Goal: Check status: Check status

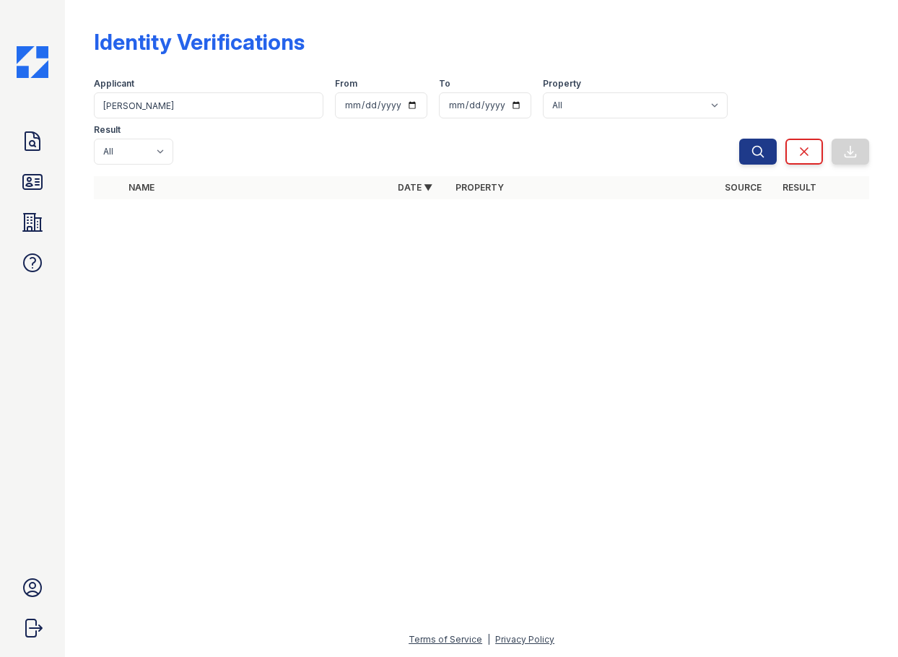
click at [197, 99] on input "[PERSON_NAME]" at bounding box center [209, 105] width 230 height 26
click at [35, 152] on icon at bounding box center [32, 141] width 23 height 23
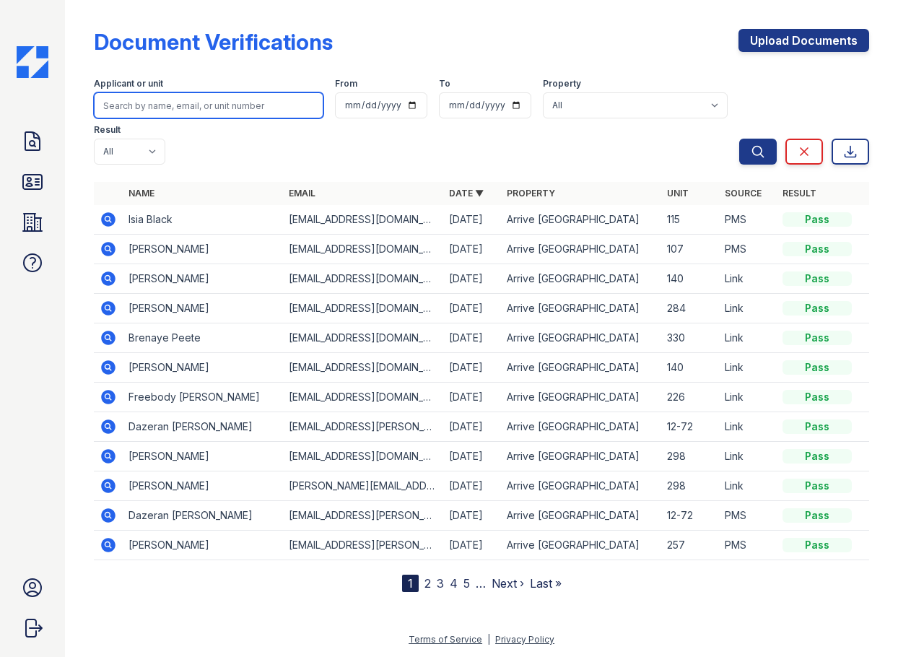
click at [168, 106] on input "search" at bounding box center [209, 105] width 230 height 26
type input "[PERSON_NAME]"
click at [739, 139] on button "Search" at bounding box center [758, 152] width 38 height 26
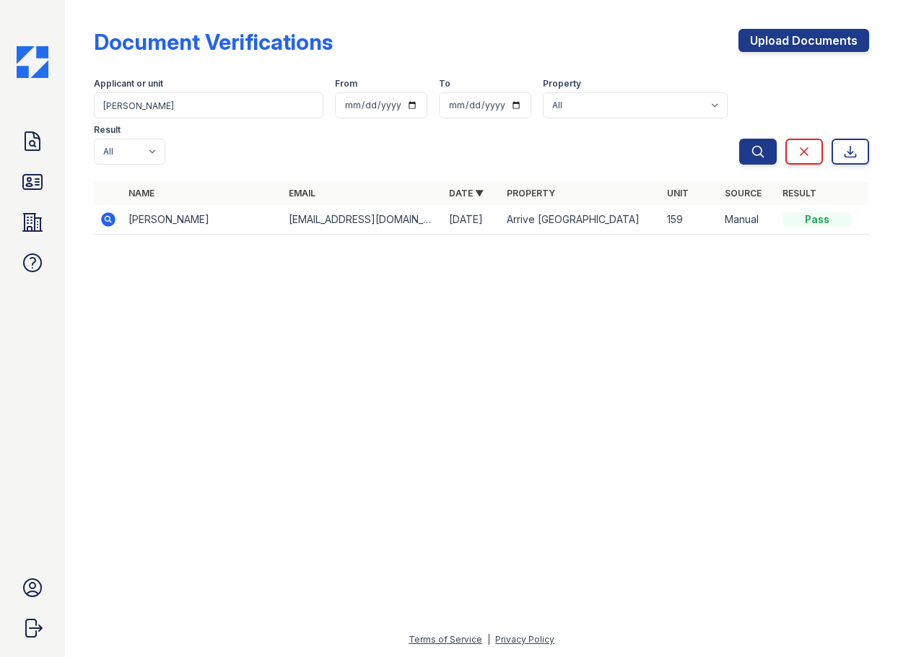
click at [109, 217] on icon at bounding box center [107, 219] width 4 height 4
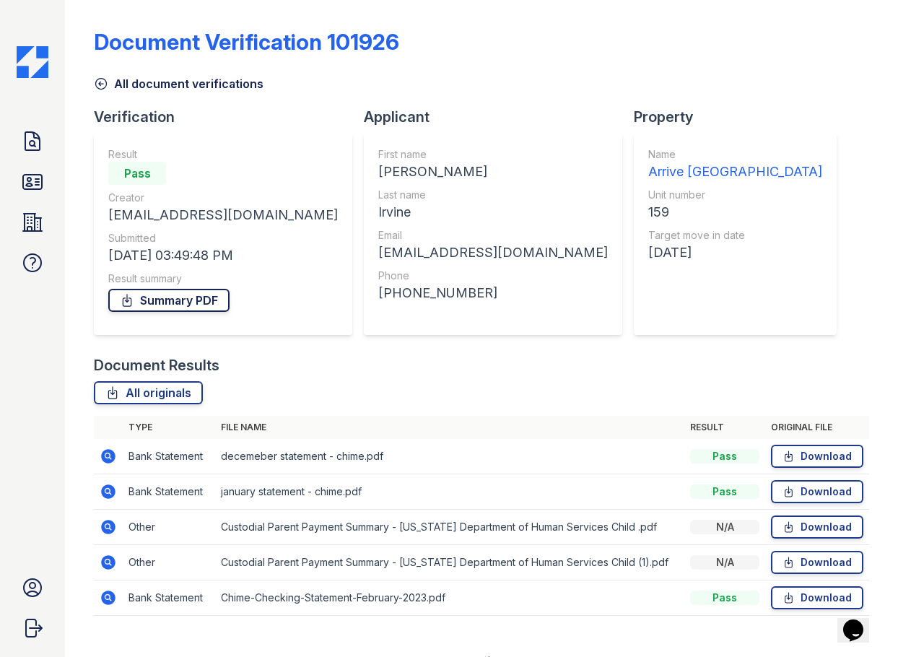
click at [198, 298] on link "Summary PDF" at bounding box center [168, 300] width 121 height 23
click at [38, 176] on icon at bounding box center [32, 181] width 23 height 23
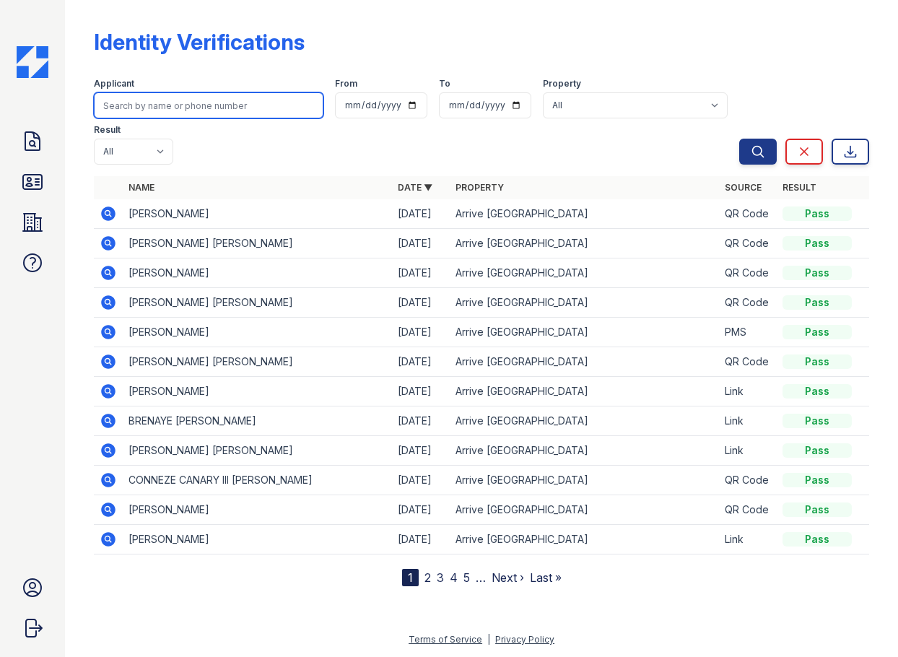
click at [159, 115] on input "search" at bounding box center [209, 105] width 230 height 26
type input "[PERSON_NAME]"
click at [739, 139] on button "Search" at bounding box center [758, 152] width 38 height 26
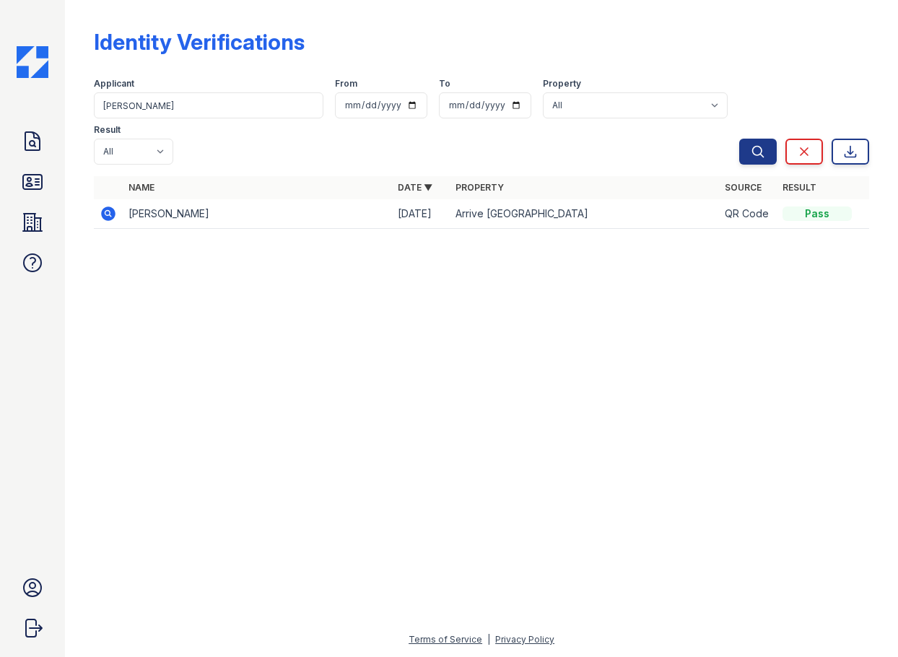
click at [529, 213] on td "Arrive [GEOGRAPHIC_DATA]" at bounding box center [584, 214] width 269 height 30
click at [106, 212] on icon at bounding box center [108, 213] width 17 height 17
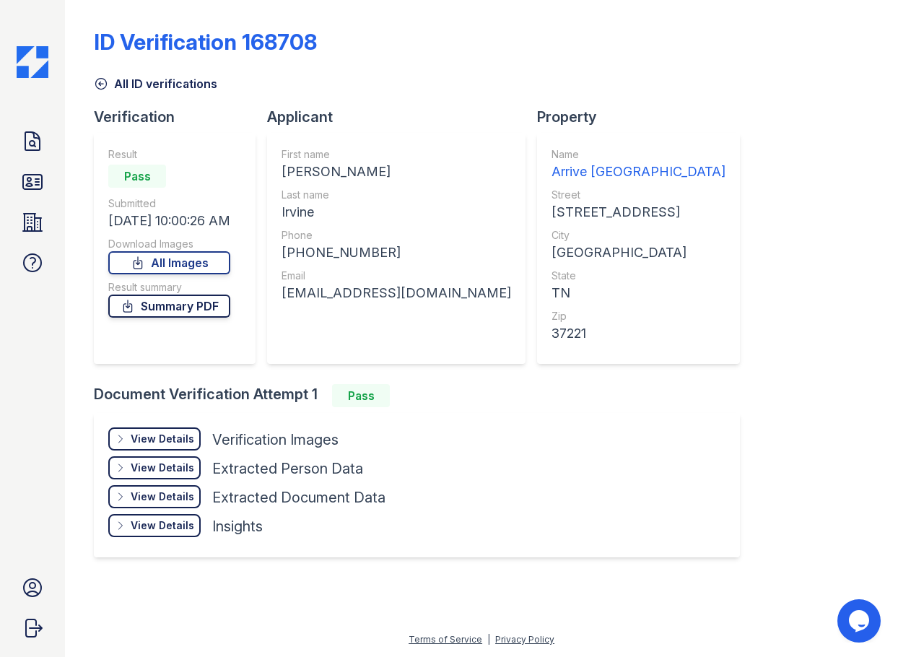
click at [173, 305] on link "Summary PDF" at bounding box center [169, 306] width 122 height 23
